Goal: Navigation & Orientation: Find specific page/section

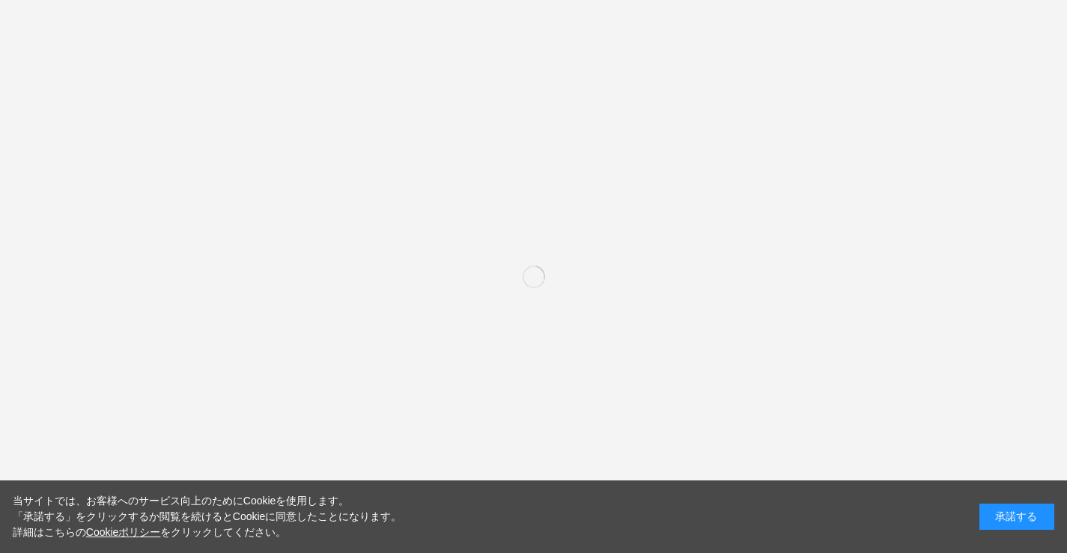
click at [1007, 508] on div "承諾する" at bounding box center [1016, 517] width 75 height 26
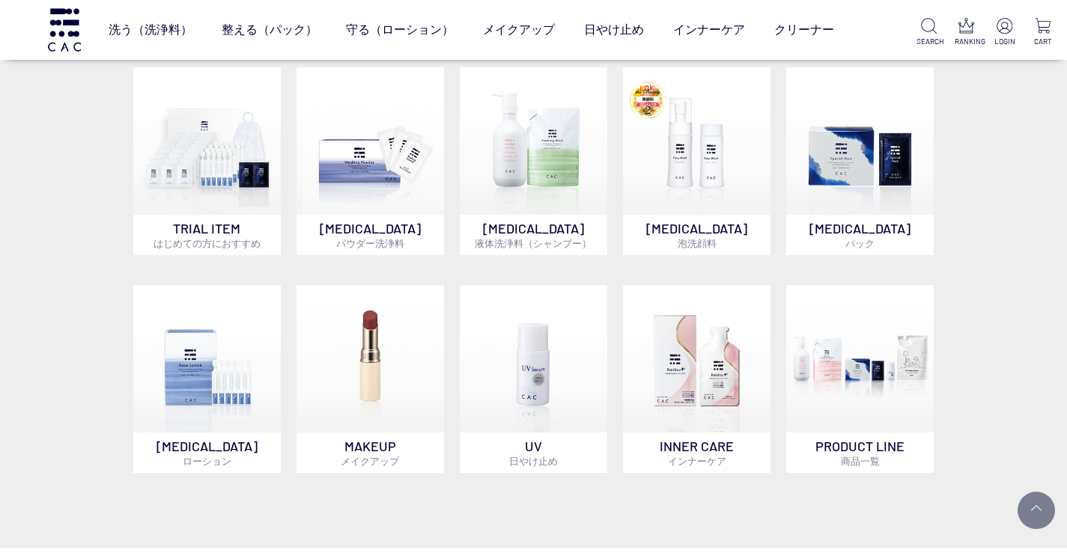
scroll to position [634, 0]
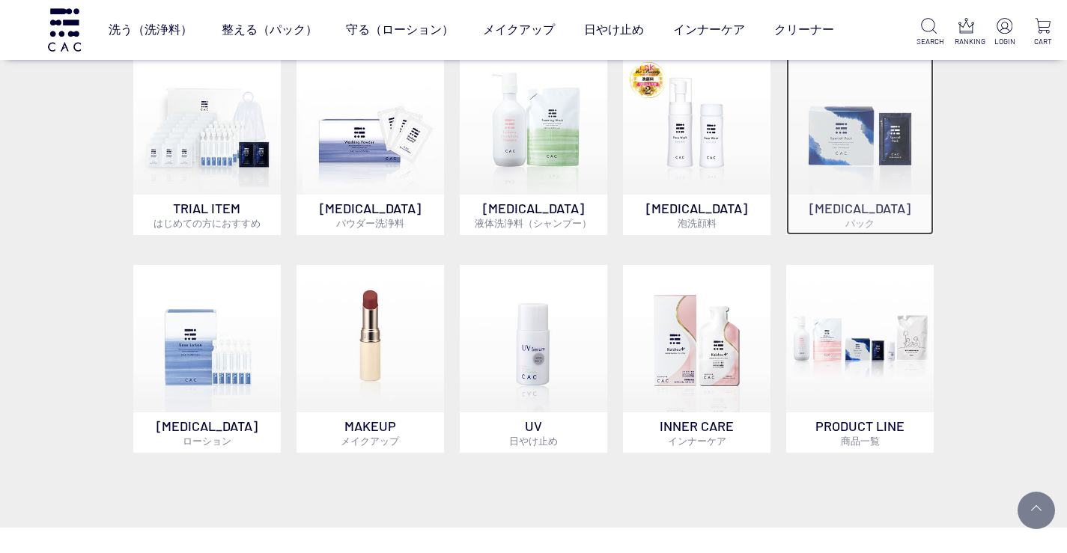
click at [899, 142] on img at bounding box center [859, 120] width 147 height 147
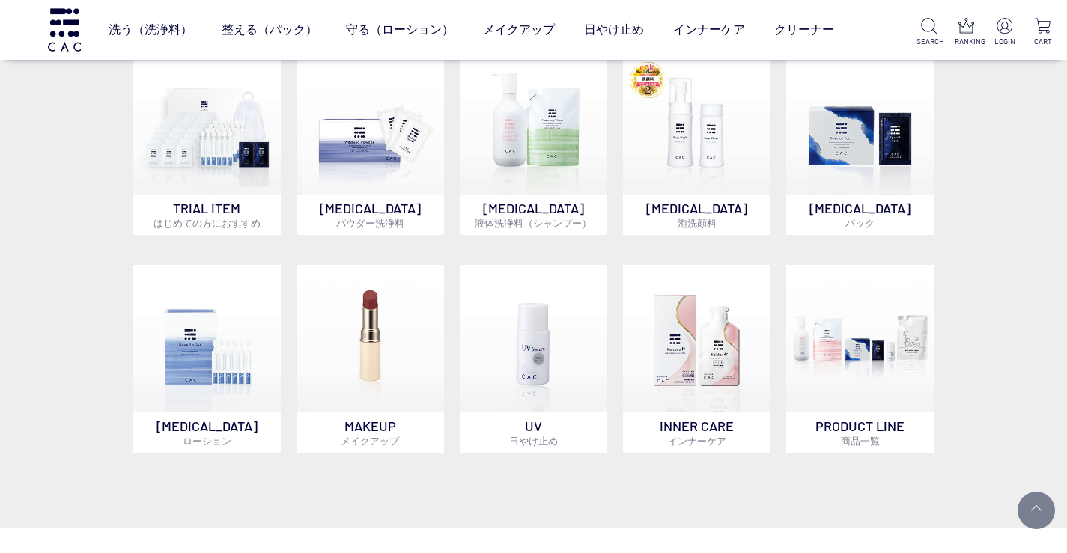
scroll to position [632, 0]
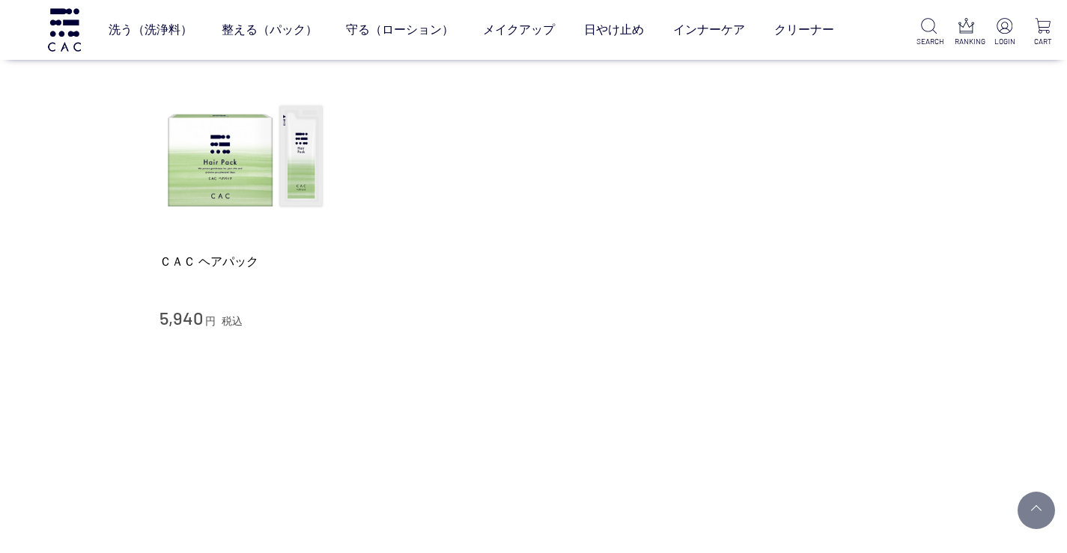
scroll to position [88, 0]
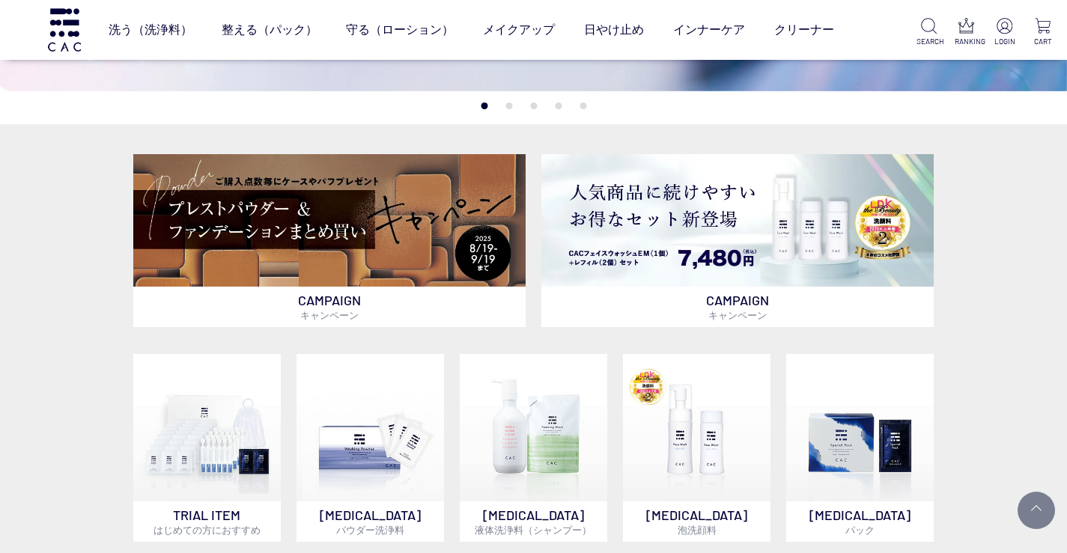
scroll to position [470, 0]
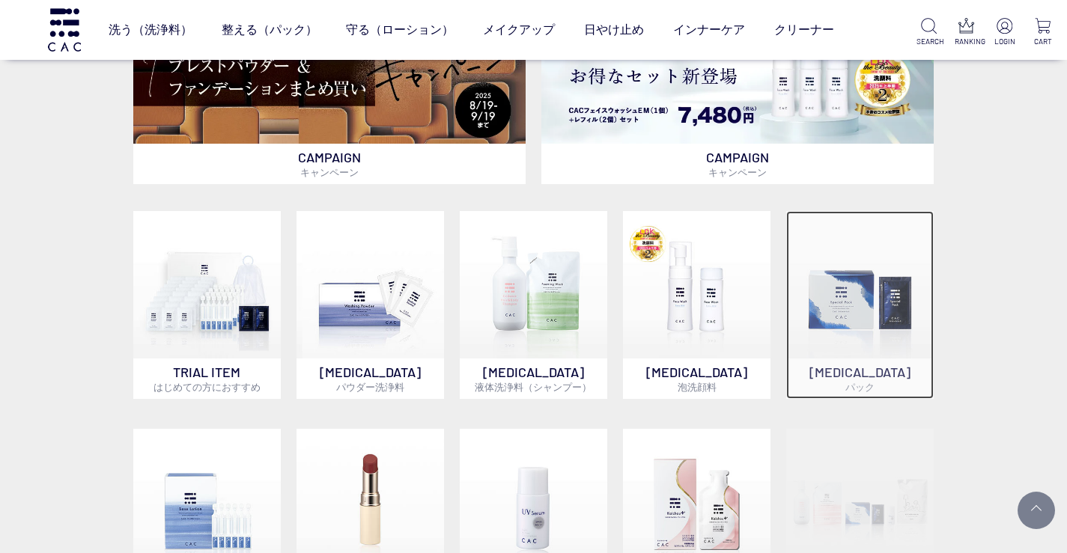
click at [861, 298] on img at bounding box center [859, 284] width 147 height 147
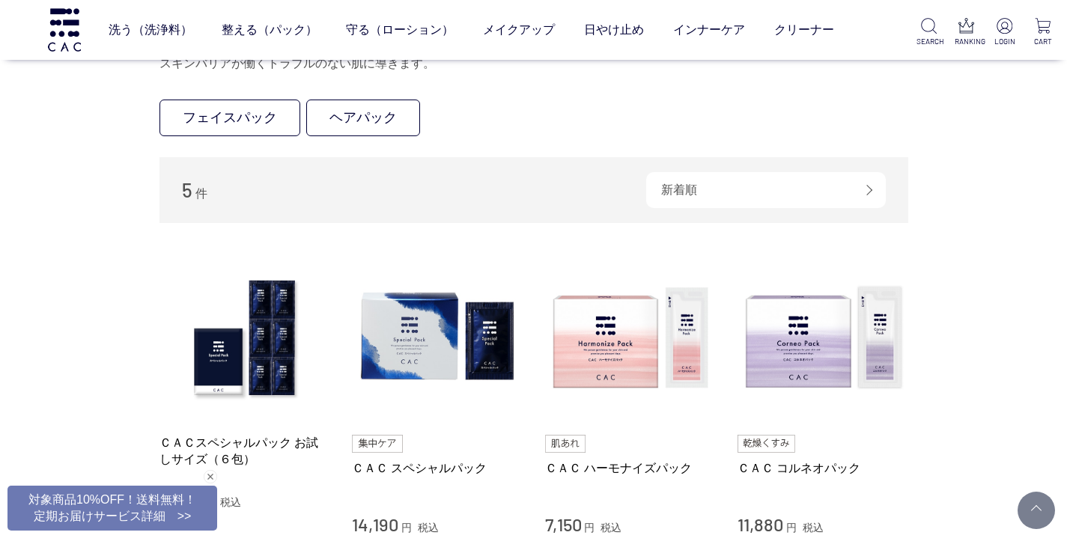
scroll to position [147, 0]
